Goal: Task Accomplishment & Management: Manage account settings

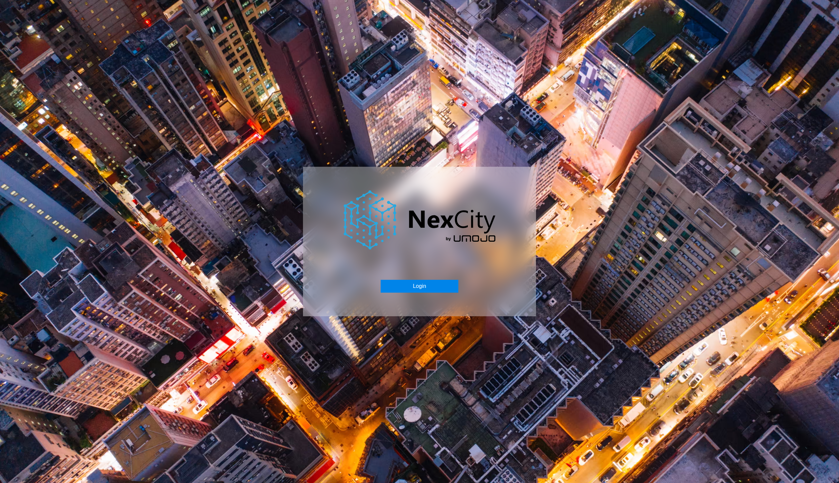
click at [409, 281] on button "Login" at bounding box center [418, 286] width 77 height 13
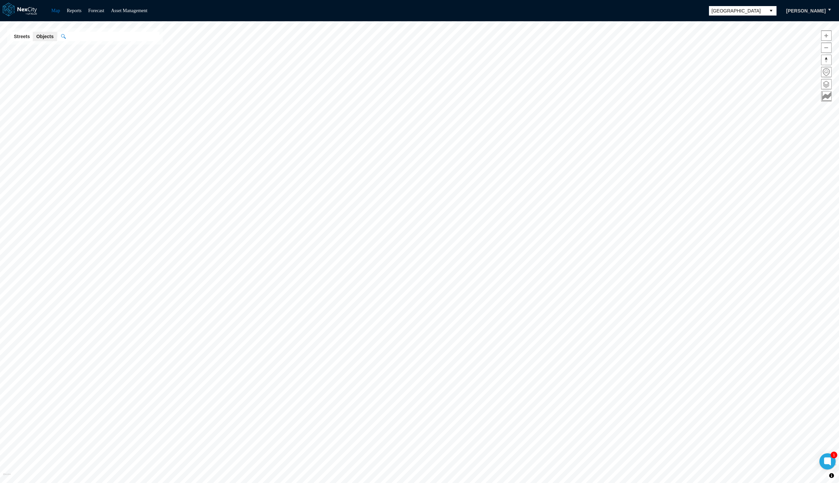
click at [739, 10] on span "[GEOGRAPHIC_DATA]" at bounding box center [736, 10] width 51 height 7
click at [734, 10] on span "[GEOGRAPHIC_DATA]" at bounding box center [736, 10] width 51 height 7
click at [731, 67] on span "[GEOGRAPHIC_DATA][PERSON_NAME]" at bounding box center [750, 68] width 62 height 14
click at [827, 87] on span at bounding box center [826, 84] width 10 height 10
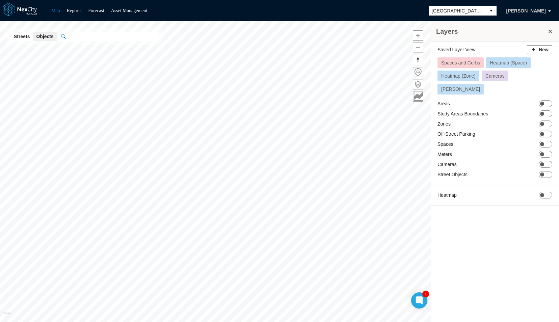
click at [508, 240] on div "Saved Layer View New Spaces and Curbs Heatmap (Space) Heatmap (Zone) Cameras [P…" at bounding box center [495, 183] width 128 height 282
click at [548, 151] on span "ON OFF" at bounding box center [546, 154] width 14 height 7
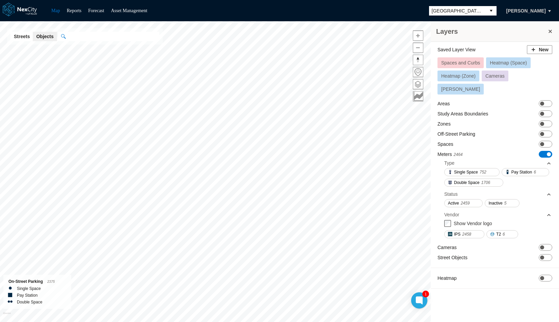
click at [548, 152] on span at bounding box center [549, 154] width 4 height 4
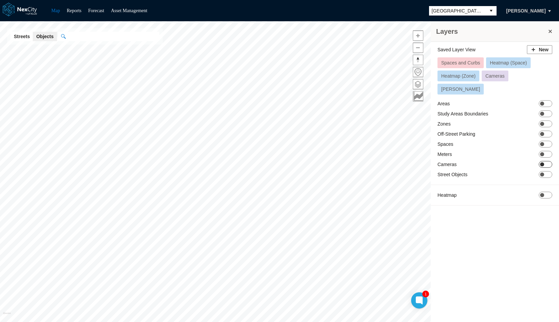
click at [540, 161] on span "ON OFF" at bounding box center [546, 164] width 14 height 7
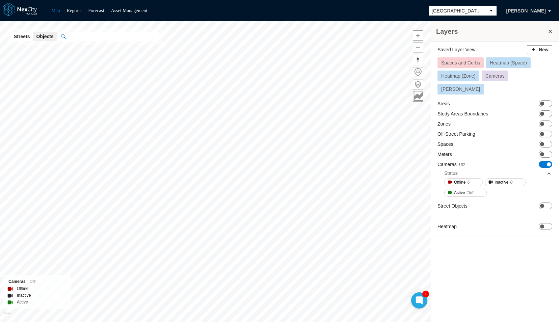
click at [490, 75] on span "Cameras" at bounding box center [494, 75] width 19 height 5
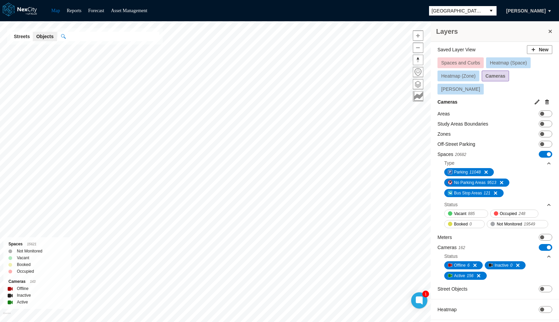
click at [495, 73] on span "Cameras" at bounding box center [495, 75] width 20 height 5
click at [494, 58] on button "Heatmap (Space)" at bounding box center [508, 62] width 45 height 11
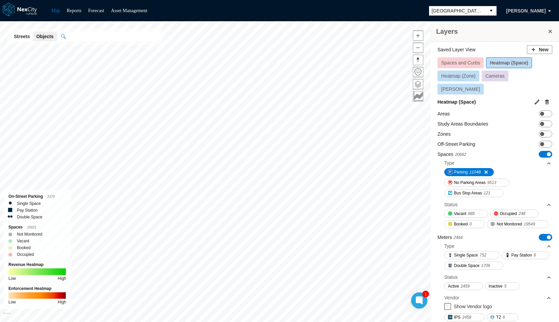
click at [467, 73] on span "Heatmap (Zone)" at bounding box center [458, 75] width 34 height 5
click at [499, 75] on span "Cameras" at bounding box center [496, 75] width 19 height 5
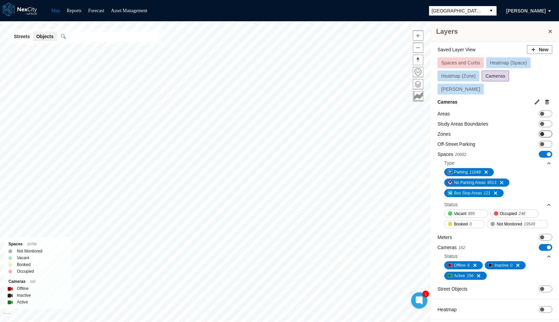
click at [549, 131] on span "ON OFF" at bounding box center [546, 134] width 14 height 7
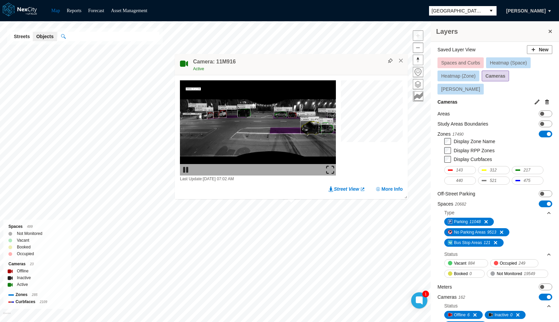
click at [327, 169] on img at bounding box center [330, 170] width 8 height 8
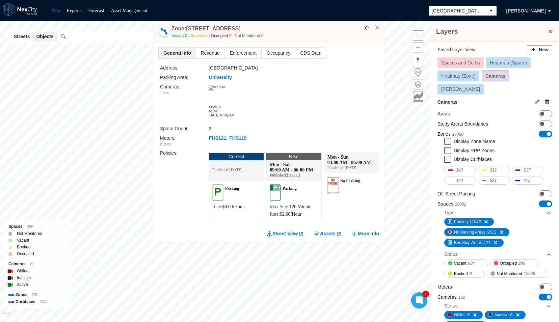
click at [207, 52] on span "Revenue" at bounding box center [210, 53] width 28 height 11
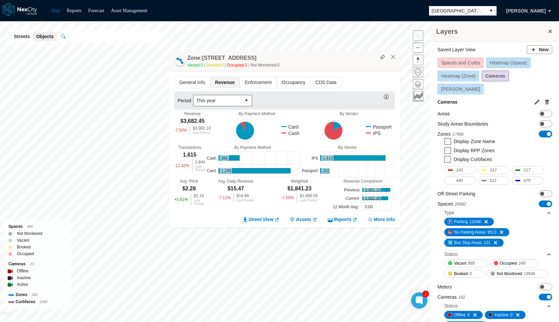
drag, startPoint x: 303, startPoint y: 45, endPoint x: 311, endPoint y: 59, distance: 16.3
click at [311, 59] on div "Zone: [STREET_ADDRESS] NPZ-PZ Vacant: 0 Booked: 0 Occupied: 2 Not Monitored: 0" at bounding box center [284, 60] width 231 height 21
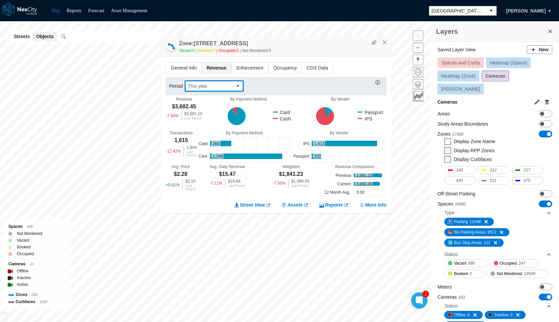
click at [204, 85] on span "This year" at bounding box center [209, 86] width 42 height 7
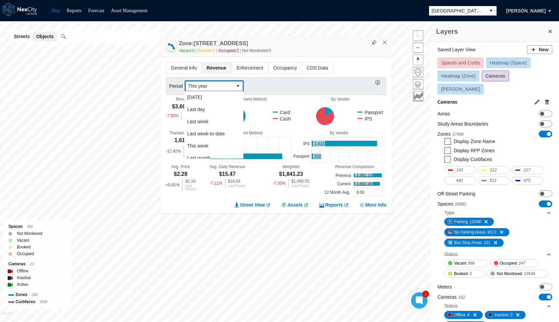
scroll to position [103, 0]
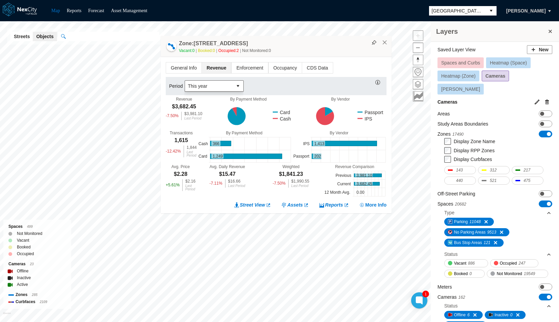
click at [271, 77] on div "Period This year" at bounding box center [276, 86] width 221 height 18
click at [363, 118] on icon at bounding box center [365, 118] width 14 height 6
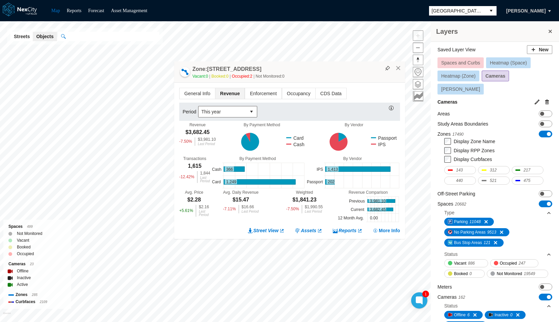
drag, startPoint x: 315, startPoint y: 47, endPoint x: 329, endPoint y: 71, distance: 27.2
click at [329, 73] on div "Vacant: 0 Booked: 0 Occupied: 2 Not Monitored: 0" at bounding box center [296, 76] width 209 height 7
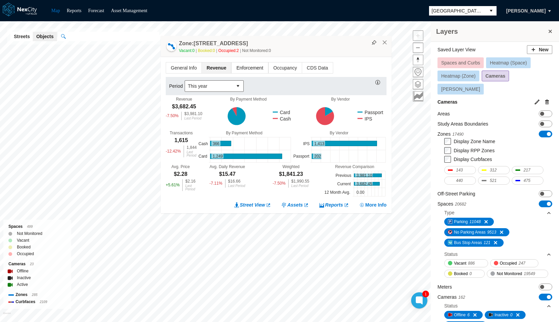
click at [247, 71] on span "Enforcement" at bounding box center [250, 67] width 36 height 11
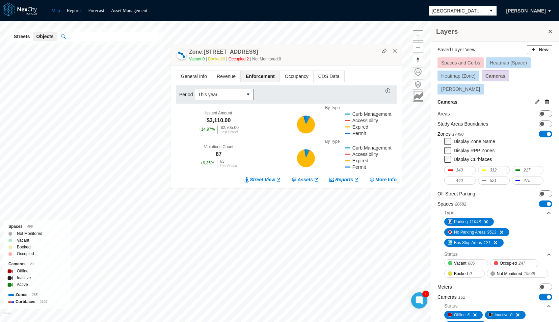
drag, startPoint x: 282, startPoint y: 77, endPoint x: 296, endPoint y: 49, distance: 31.6
click at [296, 49] on div "Zone: [STREET_ADDRESS] NPZ-PZ Vacant: 0 Booked: 0 Occupied: 2 Not Monitored: 0" at bounding box center [286, 54] width 231 height 21
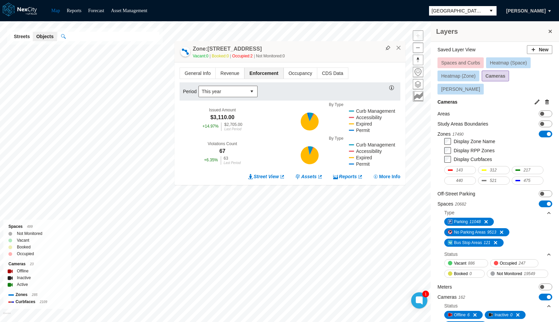
click at [204, 130] on div "+ 14.97 %" at bounding box center [211, 126] width 16 height 8
click at [299, 71] on span "Occupancy" at bounding box center [300, 73] width 33 height 11
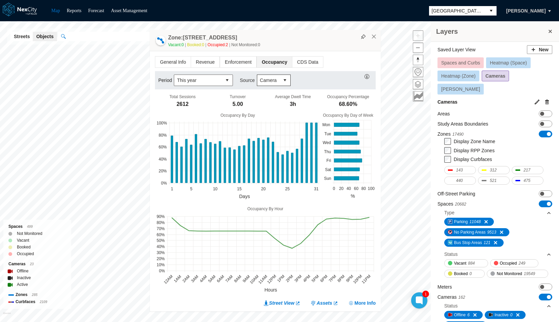
drag, startPoint x: 304, startPoint y: 35, endPoint x: 293, endPoint y: 41, distance: 12.2
click at [293, 41] on div "Zone: [STREET_ADDRESS] NPZ-PZ Vacant: 0 Booked: 0 Occupied: 2 Not Monitored: 0" at bounding box center [265, 40] width 231 height 21
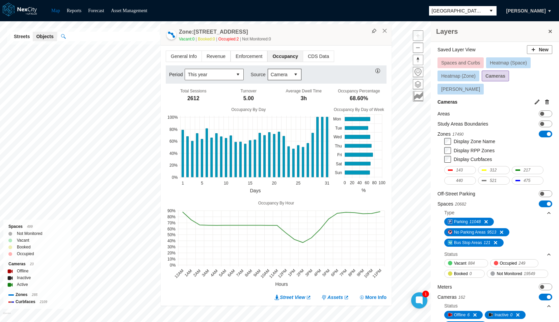
click at [271, 73] on span "Camera" at bounding box center [279, 74] width 17 height 7
click at [277, 97] on span "Transactional" at bounding box center [283, 98] width 28 height 7
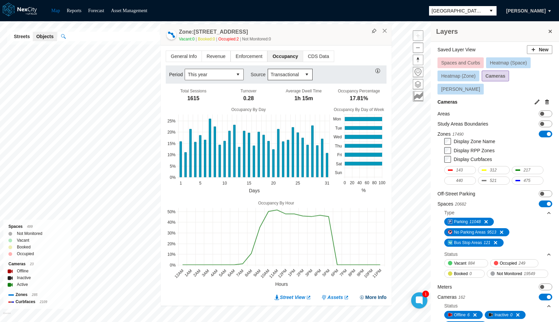
click at [384, 296] on button "More Info" at bounding box center [372, 297] width 27 height 7
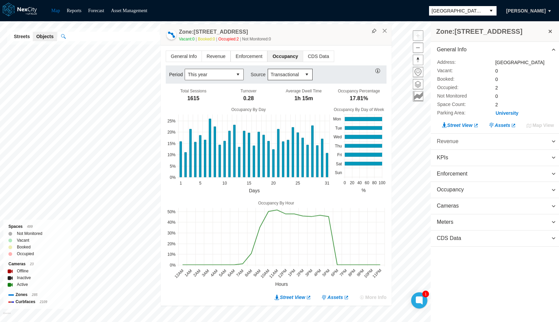
click at [452, 141] on span "Revenue" at bounding box center [448, 142] width 22 height 8
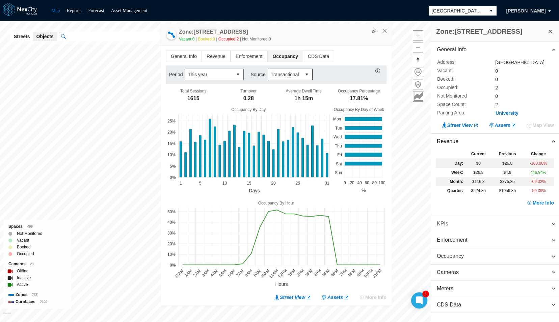
click at [447, 231] on span "KPIs" at bounding box center [495, 224] width 128 height 16
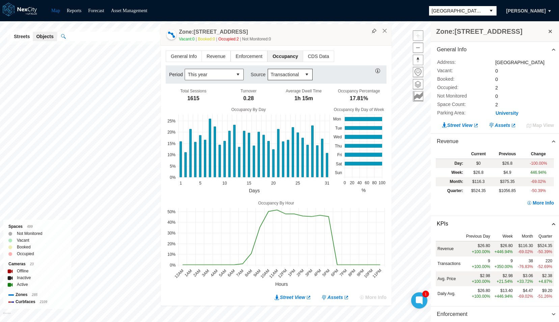
scroll to position [62, 0]
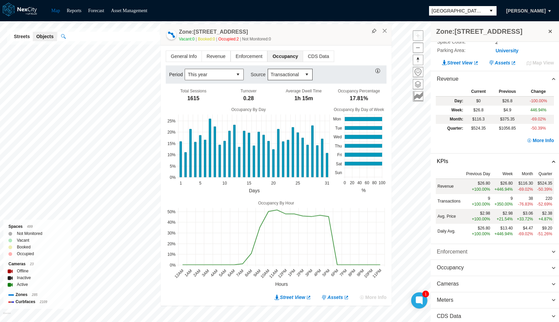
click at [451, 251] on span "Enforcement" at bounding box center [452, 252] width 31 height 8
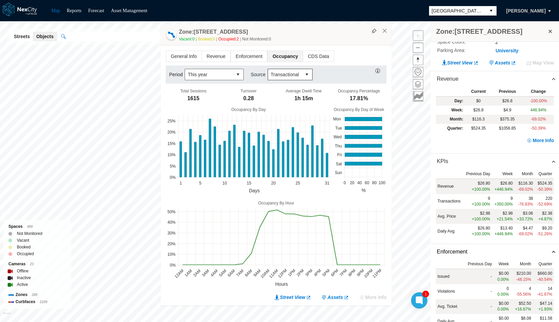
scroll to position [136, 0]
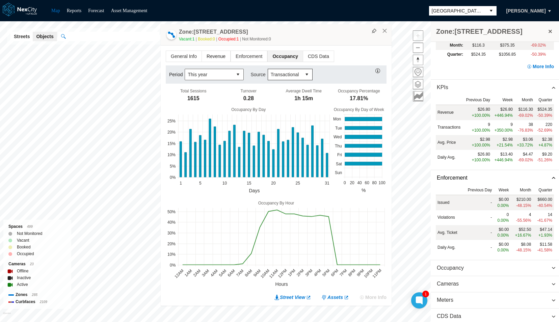
click at [202, 59] on span "Revenue" at bounding box center [216, 56] width 28 height 11
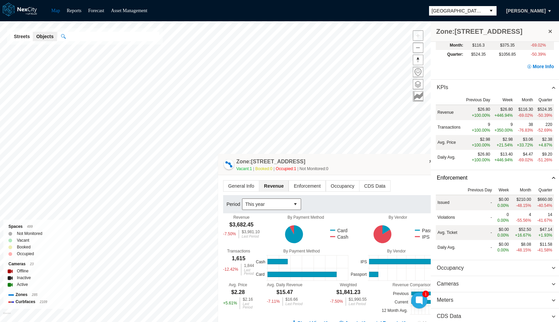
drag, startPoint x: 201, startPoint y: 59, endPoint x: 263, endPoint y: 178, distance: 133.8
click at [263, 178] on div "Zone: [STREET_ADDRESS] NPZ-PZ Vacant: 1 Booked: 0 Occupied: 1 Not Monitored: 0 …" at bounding box center [333, 243] width 231 height 178
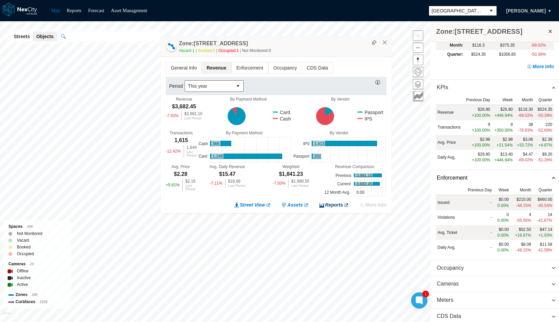
click at [338, 202] on link "Reports" at bounding box center [334, 205] width 30 height 7
click at [299, 205] on link "Assets" at bounding box center [295, 205] width 28 height 7
click at [125, 11] on link "Asset Management" at bounding box center [129, 10] width 36 height 5
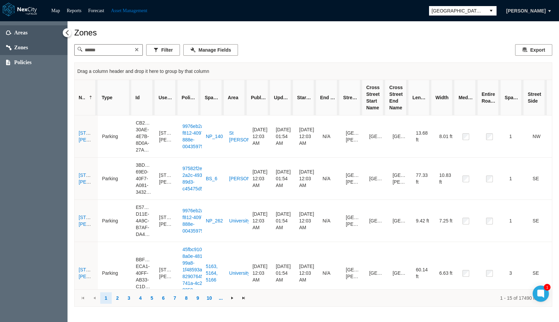
click at [22, 35] on span "Areas" at bounding box center [21, 32] width 14 height 7
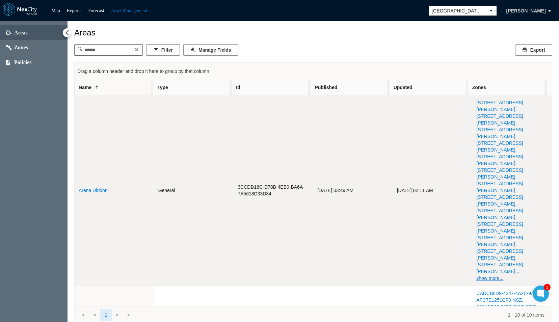
click at [94, 188] on link "Arena Diridon" at bounding box center [93, 190] width 29 height 5
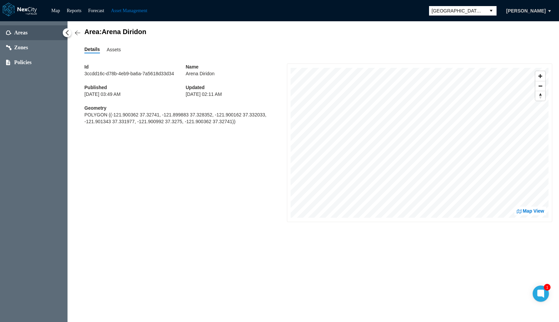
click at [120, 51] on ul "Details Assets" at bounding box center [318, 49] width 468 height 7
click at [116, 50] on span "Assets" at bounding box center [114, 49] width 14 height 7
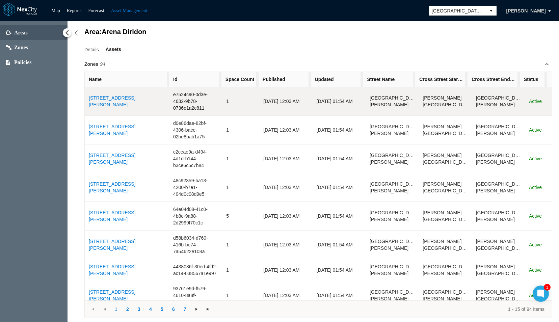
click at [107, 107] on td "[STREET_ADDRESS][PERSON_NAME]" at bounding box center [127, 101] width 84 height 29
click at [115, 102] on link "[STREET_ADDRESS][PERSON_NAME]" at bounding box center [112, 101] width 47 height 12
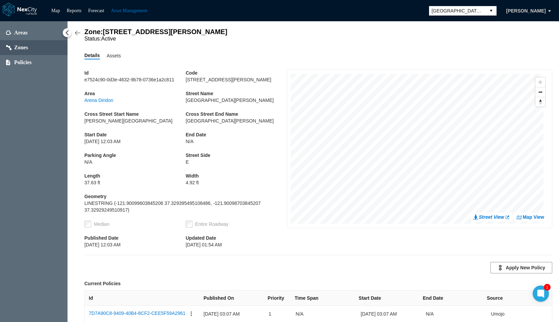
click at [12, 46] on span "Zones" at bounding box center [34, 47] width 68 height 15
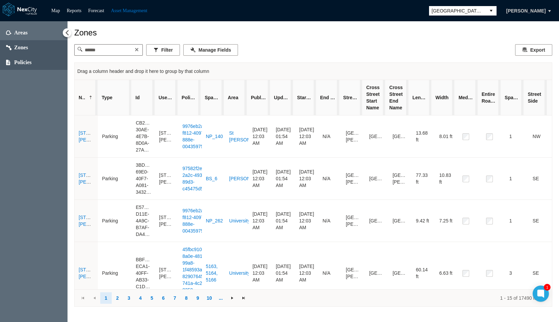
click at [22, 62] on span "Policies" at bounding box center [23, 62] width 18 height 7
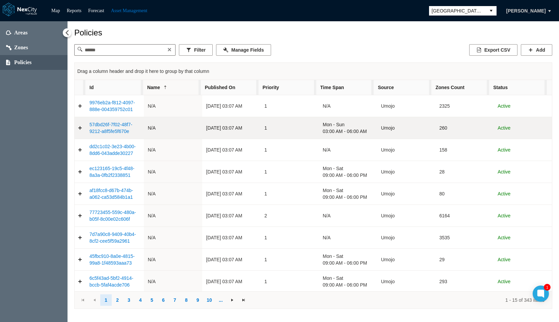
click at [105, 126] on link "57dbd26f-7f02-48f7-9212-a8f5fe5f670e" at bounding box center [110, 128] width 43 height 12
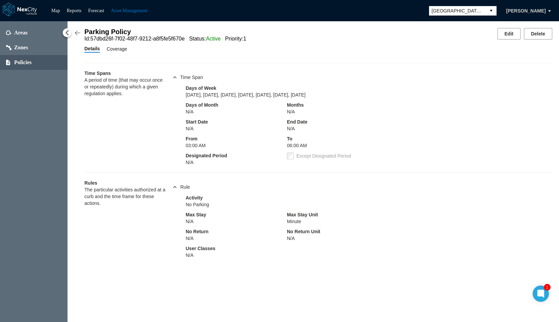
click at [112, 52] on span "Coverage" at bounding box center [117, 48] width 21 height 7
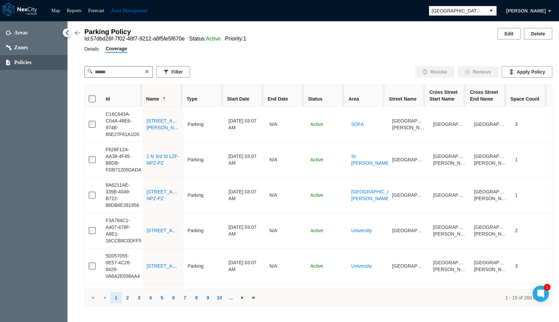
click at [88, 51] on span "Details" at bounding box center [91, 48] width 15 height 7
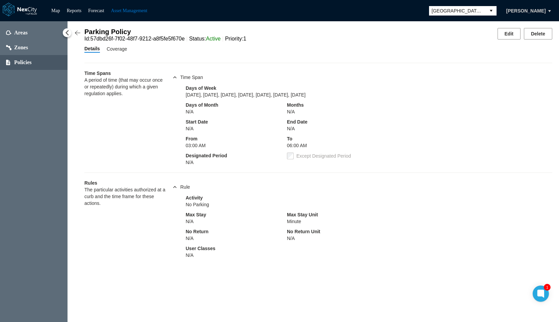
click at [514, 25] on div "Parking Policy Id : 57dbd26f-7f02-48f7-9212-a8f5fe5f670e Status : Active Priori…" at bounding box center [314, 171] width 492 height 301
click at [513, 27] on div "Parking Policy Id : 57dbd26f-7f02-48f7-9212-a8f5fe5f670e Status : Active Priori…" at bounding box center [314, 171] width 492 height 301
click at [510, 33] on button "Edit" at bounding box center [509, 33] width 23 height 11
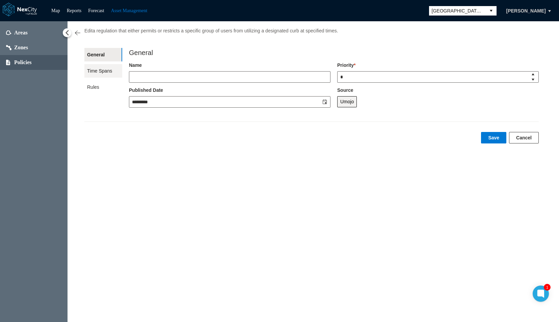
click at [102, 69] on span "Time Spans" at bounding box center [103, 71] width 38 height 14
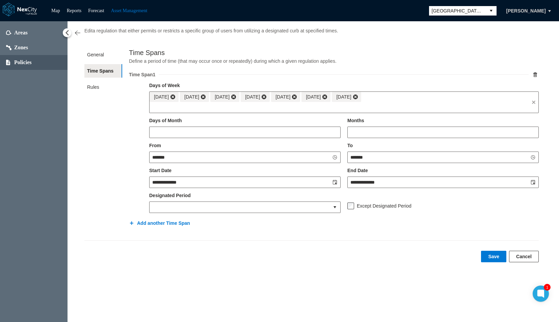
click at [528, 255] on button "Cancel" at bounding box center [524, 256] width 30 height 11
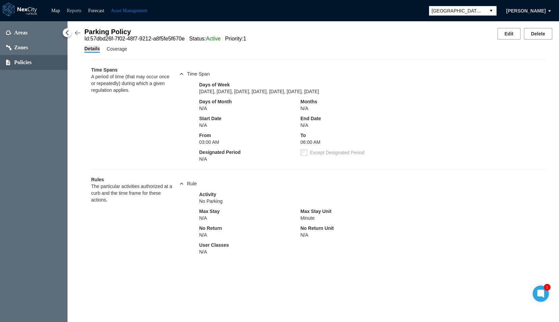
click at [74, 9] on link "Reports" at bounding box center [74, 10] width 15 height 5
click at [55, 11] on link "Map" at bounding box center [55, 10] width 9 height 5
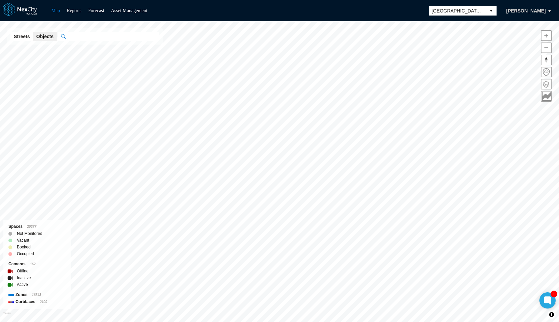
click at [543, 82] on span at bounding box center [547, 84] width 10 height 10
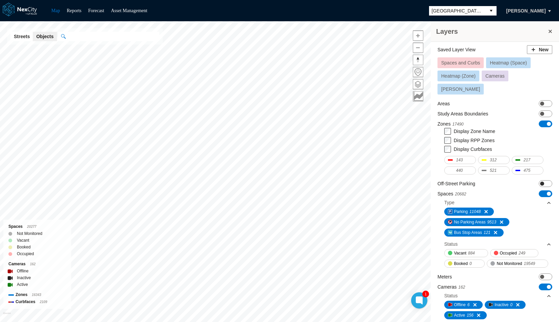
click at [539, 180] on span "ON OFF" at bounding box center [546, 183] width 14 height 7
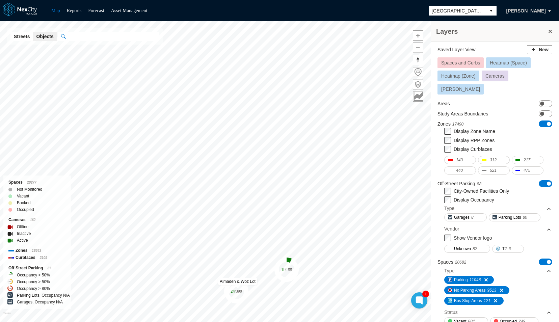
click at [238, 287] on icon "24 / 390" at bounding box center [236, 291] width 24 height 24
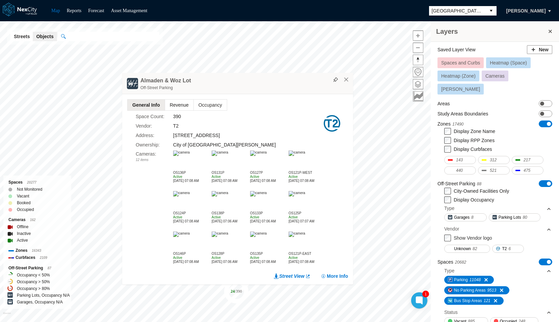
click at [177, 109] on span "Revenue" at bounding box center [179, 105] width 28 height 11
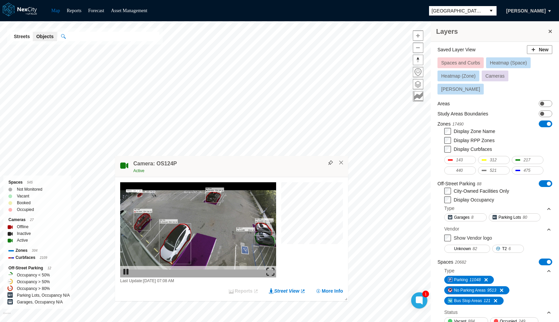
click at [271, 273] on img at bounding box center [270, 272] width 8 height 8
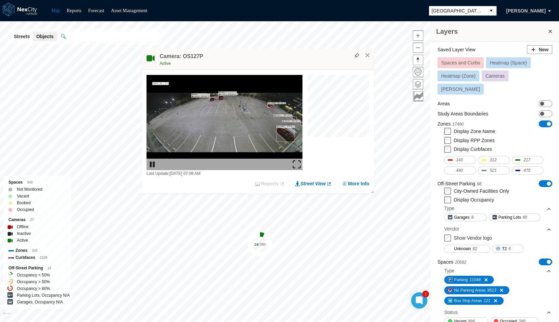
click at [300, 163] on img at bounding box center [297, 164] width 8 height 8
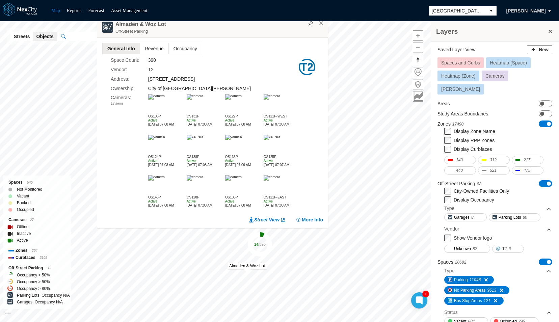
click at [321, 19] on div "Map Reports Forecast Asset Management [GEOGRAPHIC_DATA][PERSON_NAME]" at bounding box center [279, 10] width 559 height 21
click at [321, 24] on button "×" at bounding box center [321, 23] width 6 height 6
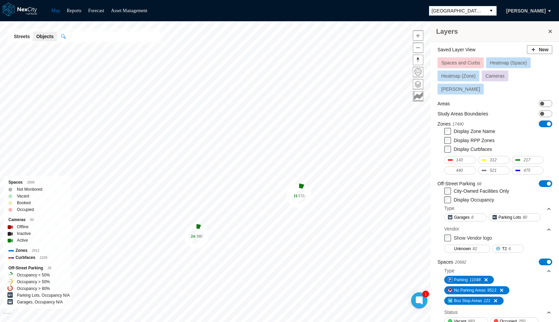
click at [548, 31] on button at bounding box center [550, 31] width 7 height 9
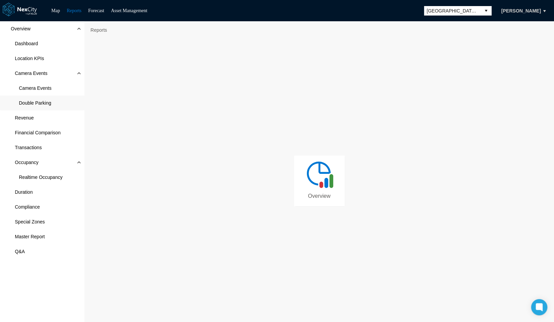
click at [33, 103] on span "Double Parking" at bounding box center [35, 103] width 32 height 7
